Goal: Task Accomplishment & Management: Use online tool/utility

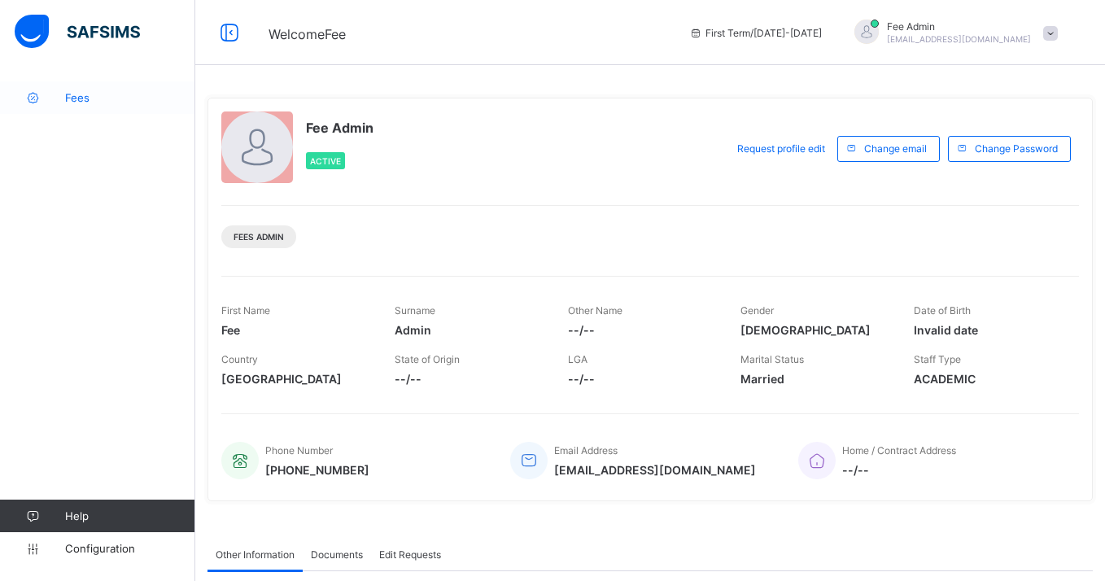
click at [67, 96] on span "Fees" at bounding box center [130, 97] width 130 height 13
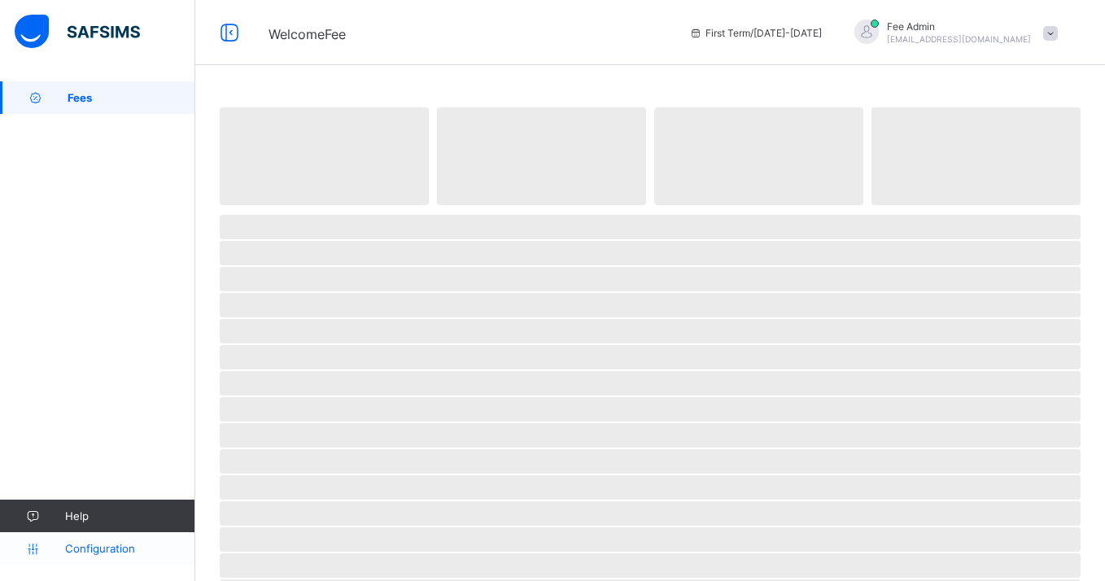
click at [94, 552] on span "Configuration" at bounding box center [129, 548] width 129 height 13
click at [73, 102] on span "Fees" at bounding box center [130, 97] width 130 height 13
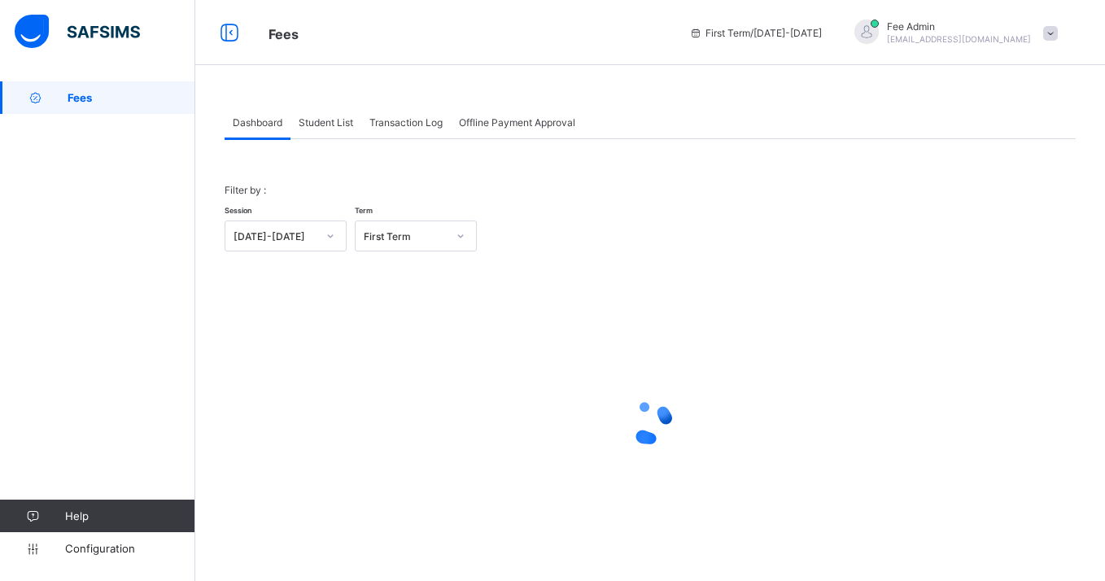
click at [334, 114] on div "Student List" at bounding box center [326, 122] width 71 height 33
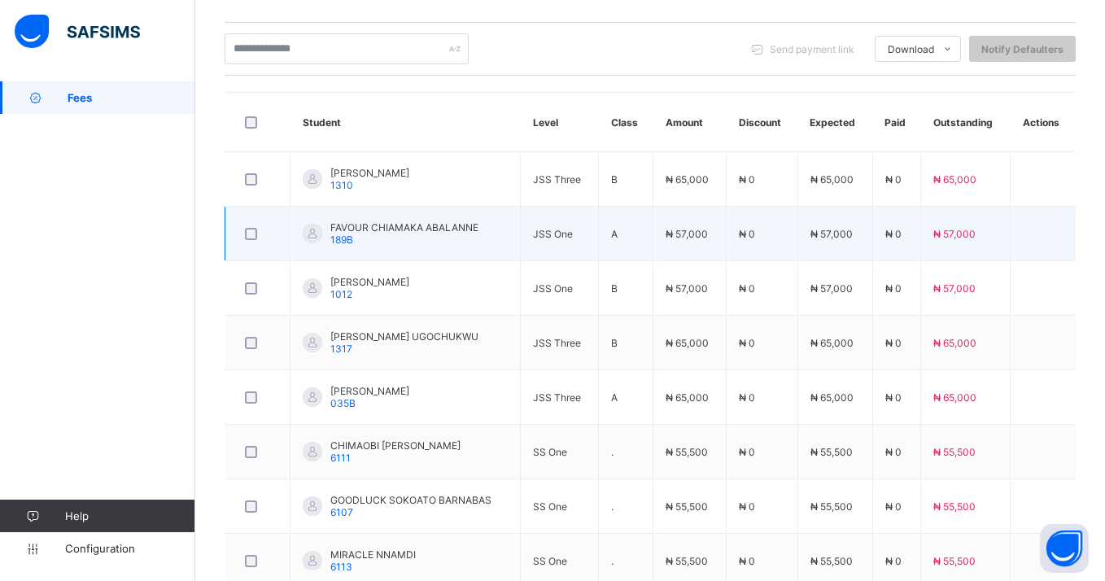
scroll to position [308, 0]
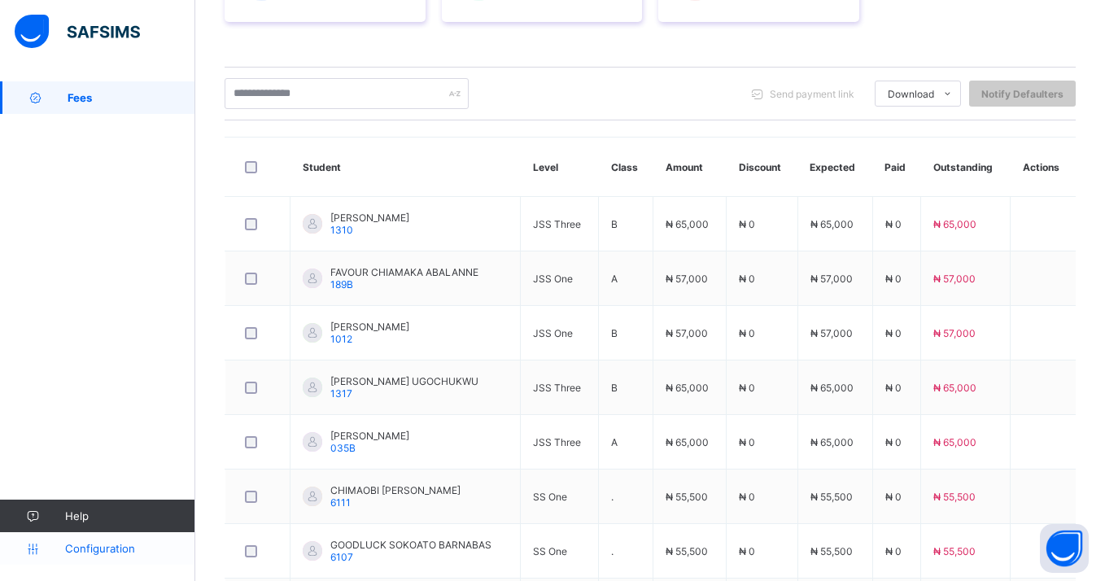
click at [72, 548] on span "Configuration" at bounding box center [129, 548] width 129 height 13
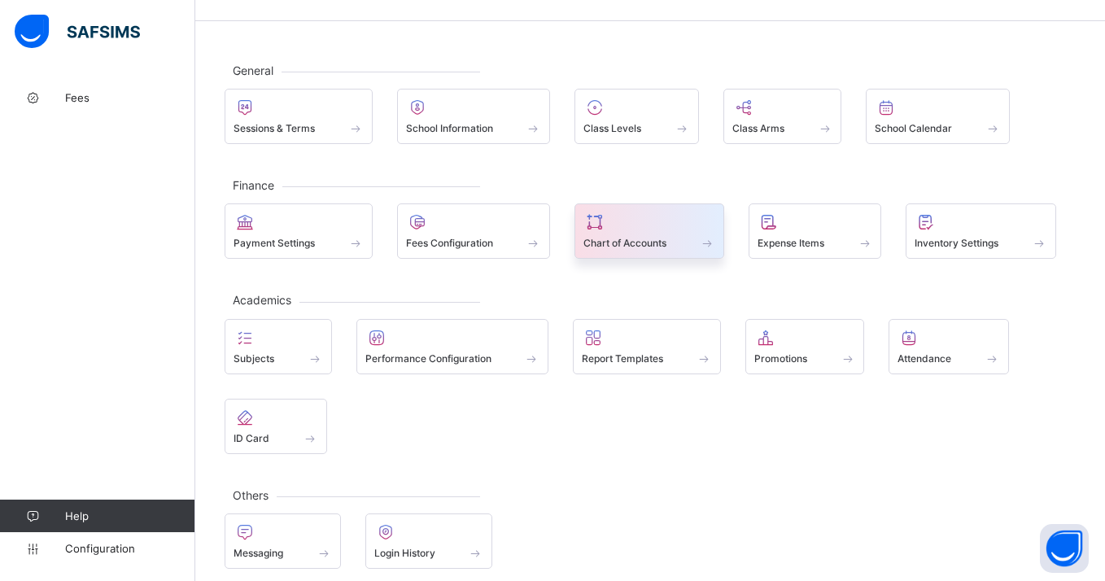
scroll to position [58, 0]
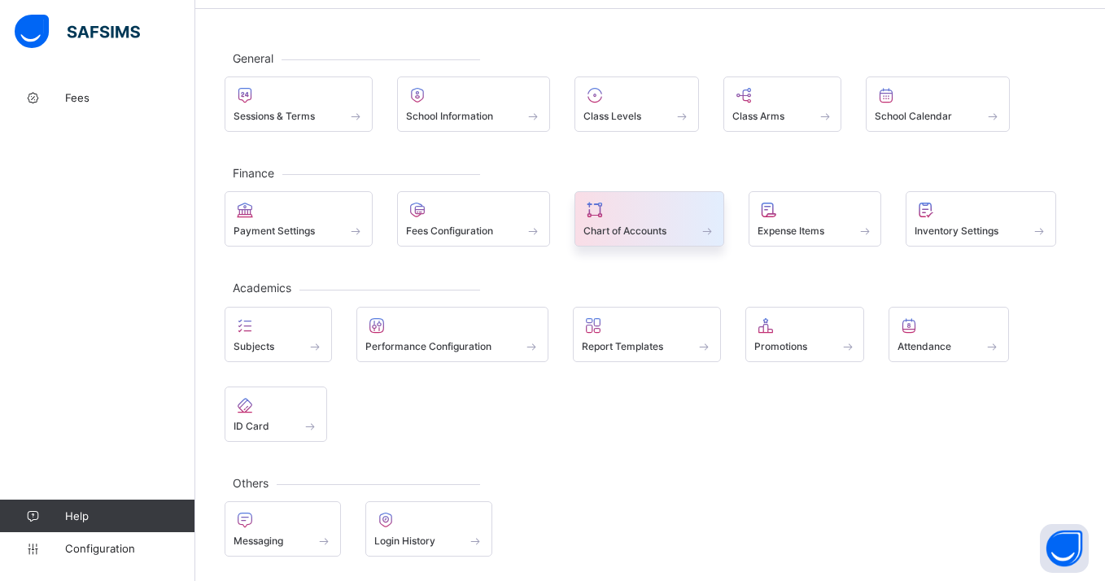
click at [630, 233] on span "Chart of Accounts" at bounding box center [625, 231] width 83 height 12
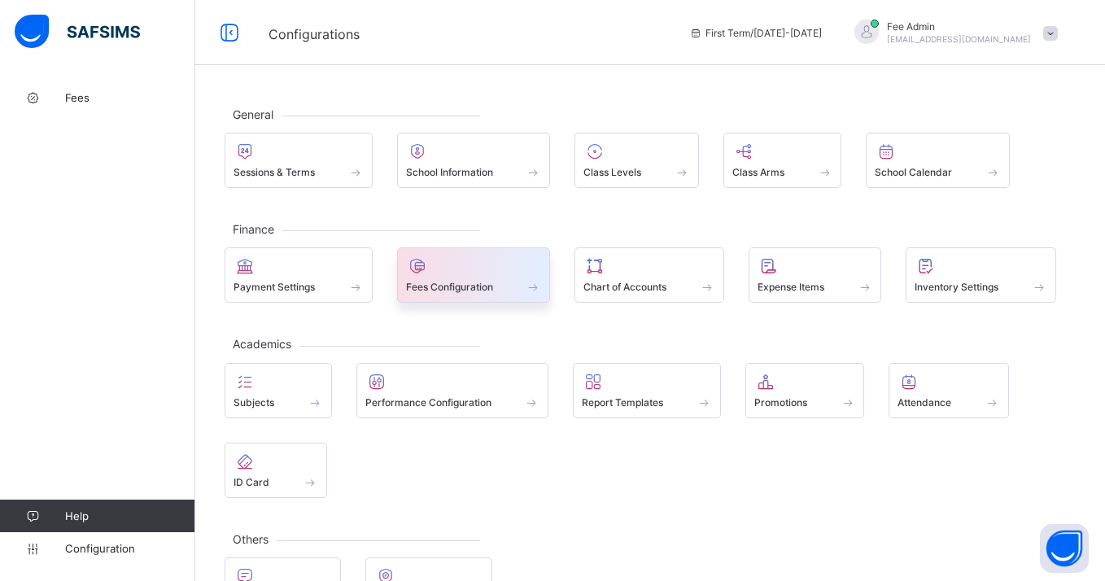
click at [433, 291] on span "Fees Configuration" at bounding box center [449, 287] width 87 height 12
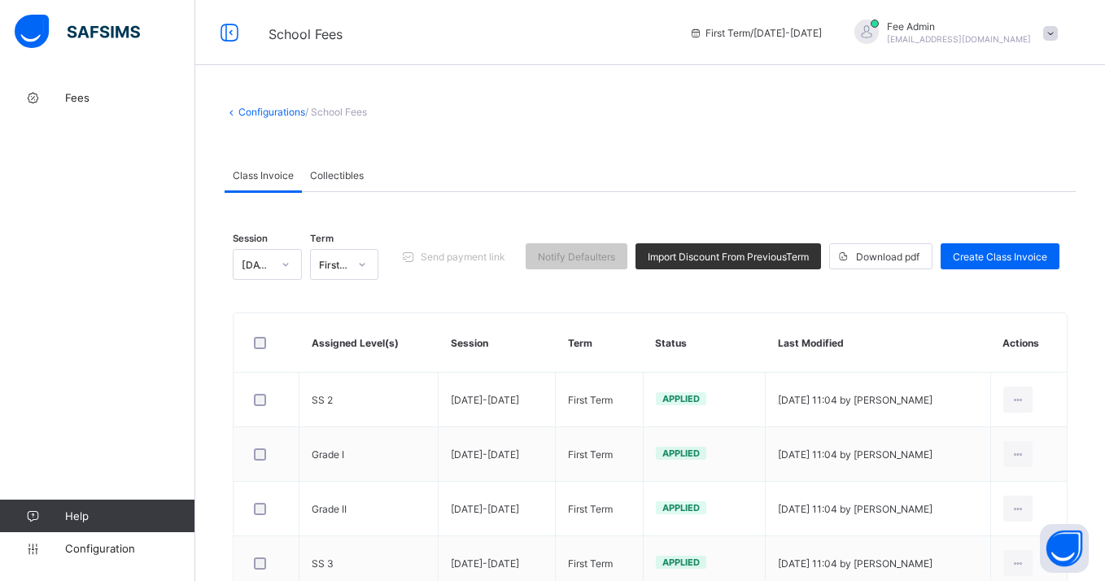
click at [319, 178] on span "Collectibles" at bounding box center [337, 175] width 54 height 12
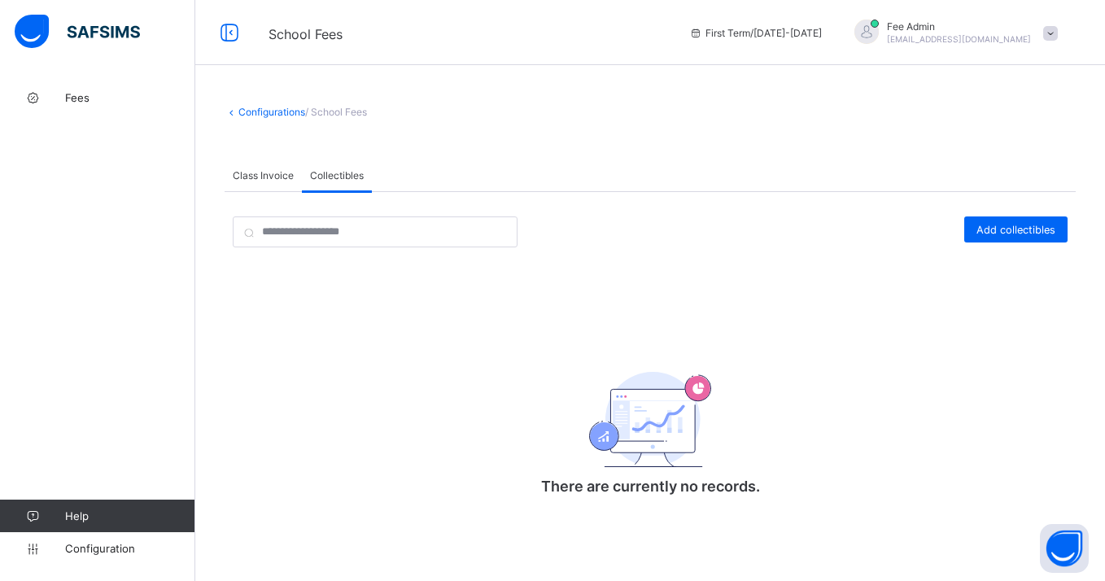
click at [279, 180] on div "Class Invoice" at bounding box center [263, 175] width 77 height 33
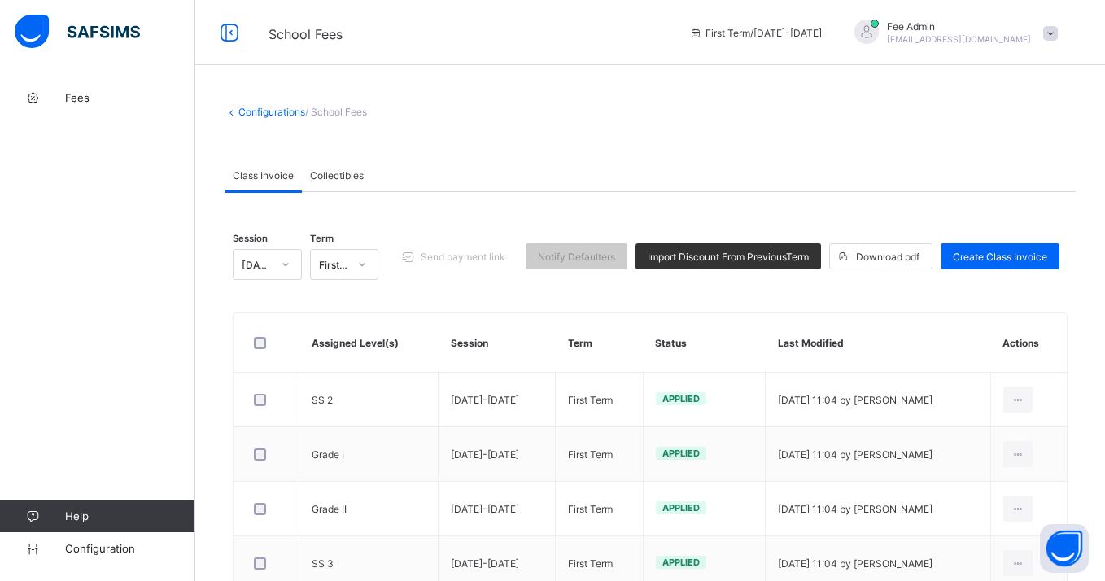
click at [330, 177] on span "Collectibles" at bounding box center [337, 175] width 54 height 12
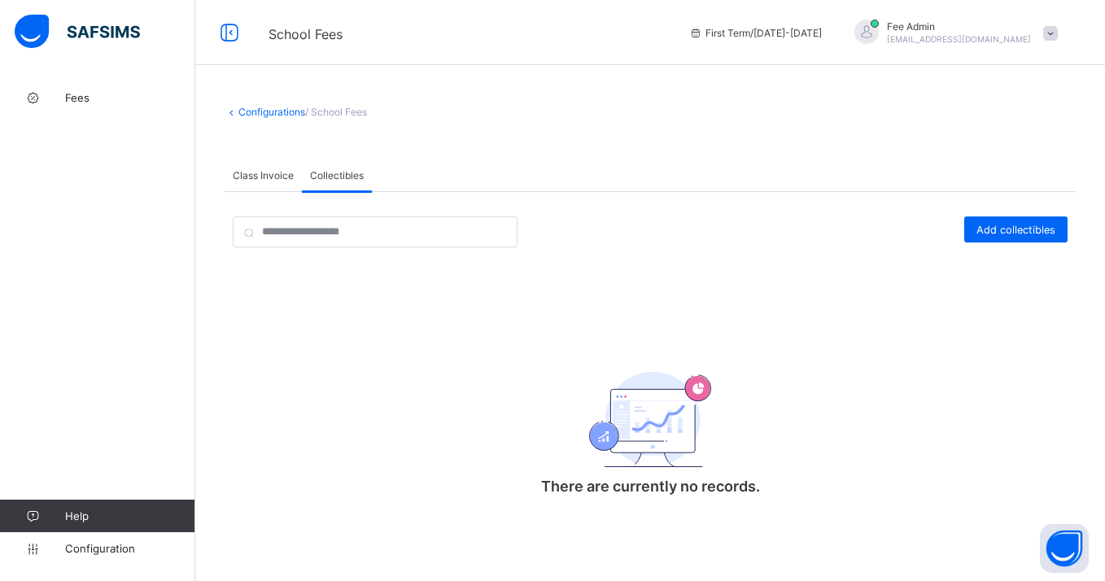
click at [289, 178] on span "Class Invoice" at bounding box center [263, 175] width 61 height 12
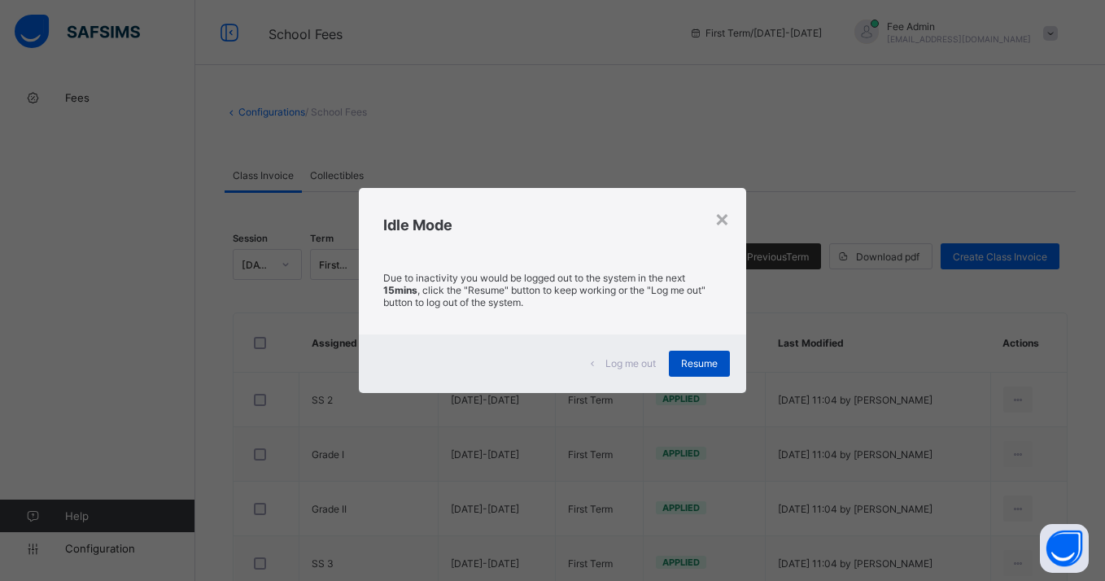
click at [699, 369] on div "Resume" at bounding box center [699, 364] width 61 height 26
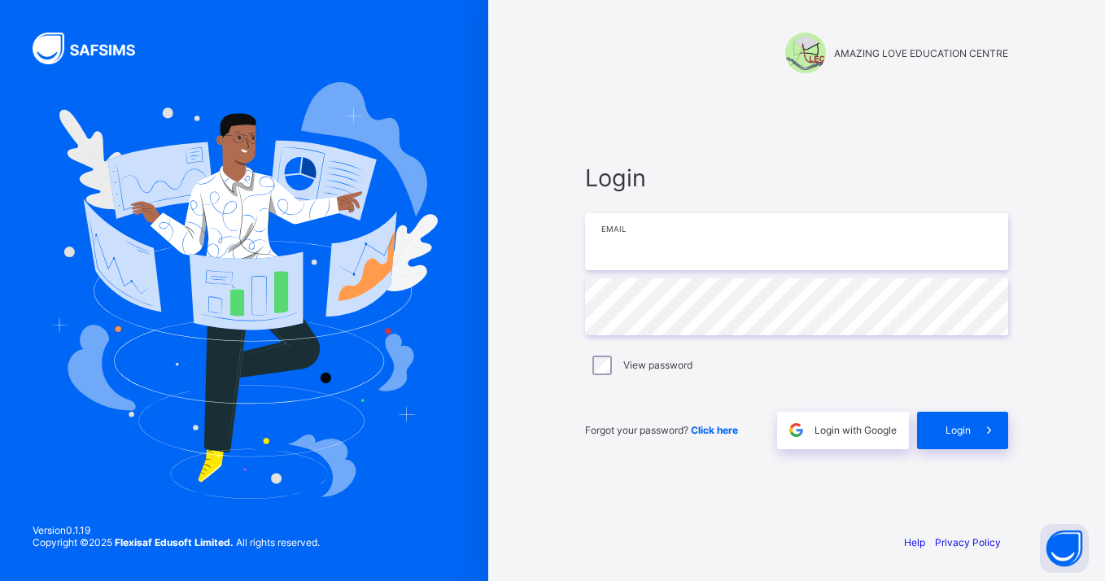
type input "**********"
